Goal: Task Accomplishment & Management: Use online tool/utility

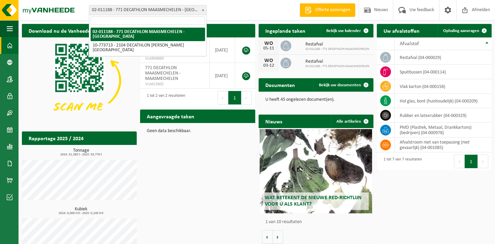
click at [193, 9] on span "02-011188 - 771 DECATHLON MAASMECHELEN - [GEOGRAPHIC_DATA]" at bounding box center [147, 9] width 117 height 9
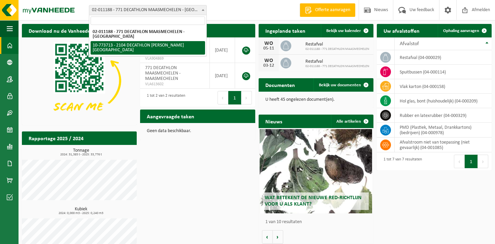
select select "24282"
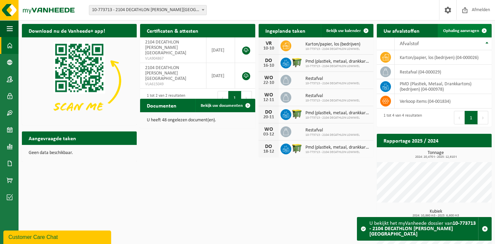
click at [449, 31] on span "Ophaling aanvragen" at bounding box center [461, 31] width 36 height 4
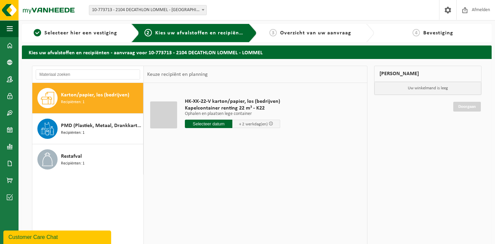
click at [211, 123] on input "text" at bounding box center [209, 124] width 48 height 8
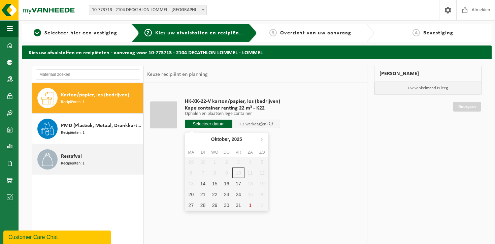
click at [80, 164] on span "Recipiënten: 1" at bounding box center [73, 163] width 24 height 6
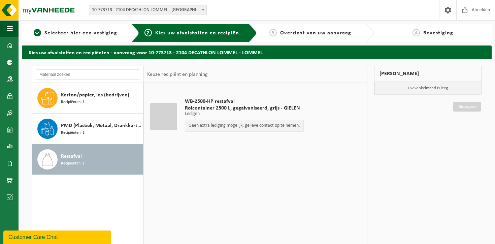
click at [213, 126] on p "Geen extra lediging mogelijk, gelieve contact op te nemen." at bounding box center [244, 125] width 111 height 5
click at [253, 127] on p "Geen extra lediging mogelijk, gelieve contact op te nemen." at bounding box center [244, 125] width 111 height 5
